Goal: Book appointment/travel/reservation

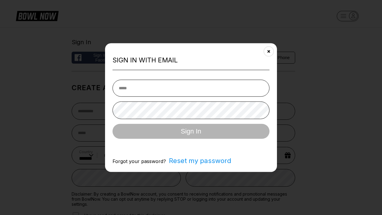
select select "**"
type input "**********"
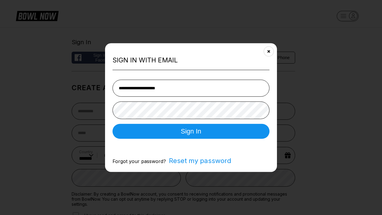
click at [191, 132] on button "Sign In" at bounding box center [191, 131] width 157 height 15
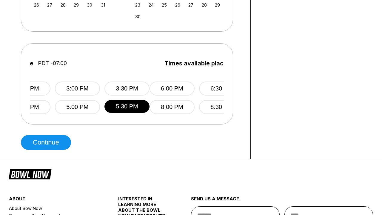
click at [47, 142] on button "Continue" at bounding box center [46, 142] width 50 height 15
